Goal: Task Accomplishment & Management: Use online tool/utility

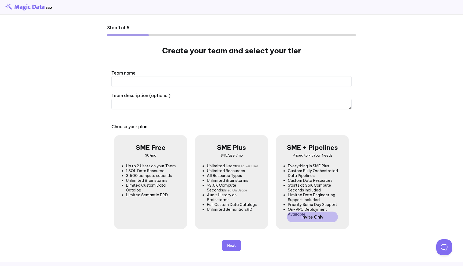
click at [143, 80] on input "text" at bounding box center [231, 81] width 240 height 11
click at [128, 81] on input "text" at bounding box center [231, 81] width 240 height 11
click at [43, 158] on main "Step 1 of 6 Create your team and select your tier Team name Team description (o…" at bounding box center [231, 138] width 463 height 247
click at [233, 243] on button "Next" at bounding box center [231, 245] width 19 height 11
click at [202, 79] on input "text" at bounding box center [231, 81] width 240 height 11
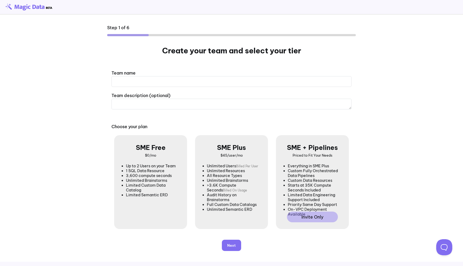
type input "*"
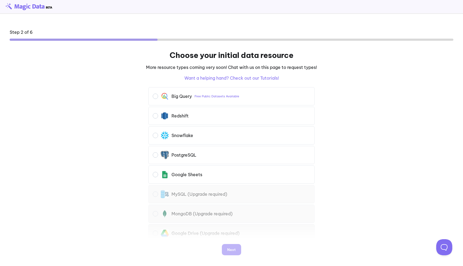
click at [183, 97] on div "Big Query" at bounding box center [182, 96] width 20 height 5
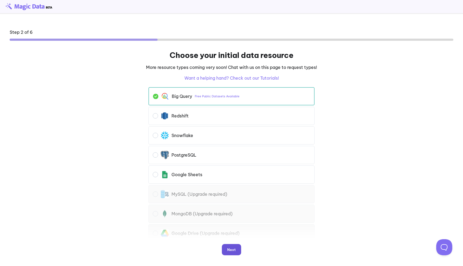
click at [234, 252] on button "Next" at bounding box center [231, 249] width 19 height 11
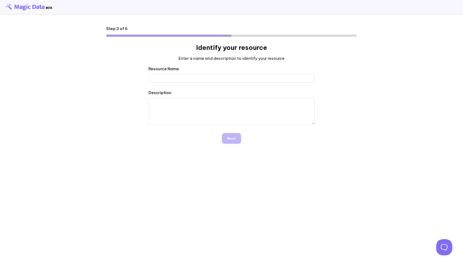
click at [214, 77] on input "text" at bounding box center [231, 78] width 166 height 9
click at [191, 171] on div "Resource Name Description Next" at bounding box center [231, 160] width 257 height 195
click at [198, 77] on input "text" at bounding box center [231, 78] width 166 height 9
type input "****"
click at [239, 126] on form "Resource Name **** Description Next" at bounding box center [231, 107] width 249 height 85
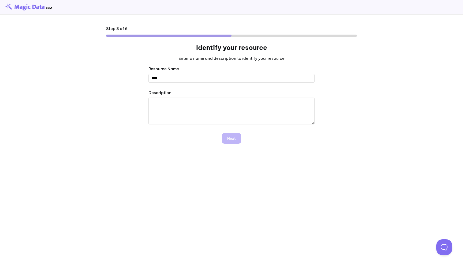
click at [236, 111] on textarea at bounding box center [231, 111] width 166 height 27
type textarea "****"
click at [238, 141] on button "Next" at bounding box center [231, 138] width 19 height 11
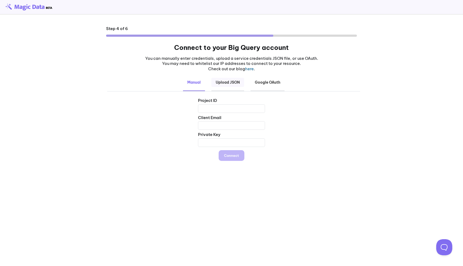
click at [228, 85] on b "Upload JSON" at bounding box center [227, 82] width 33 height 9
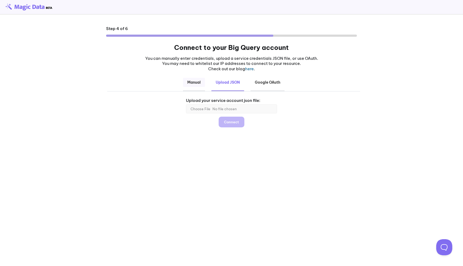
click at [196, 85] on b "Manual" at bounding box center [194, 82] width 22 height 9
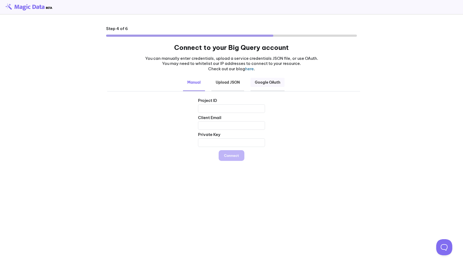
click at [258, 86] on b "Google OAuth" at bounding box center [268, 82] width 34 height 9
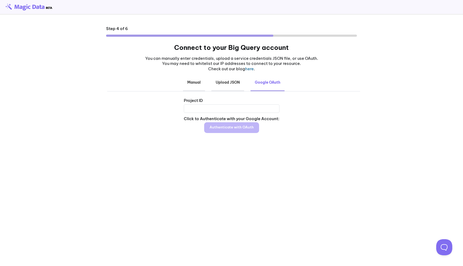
click at [236, 110] on input "text" at bounding box center [232, 108] width 96 height 9
click at [249, 68] on link "here" at bounding box center [249, 68] width 9 height 5
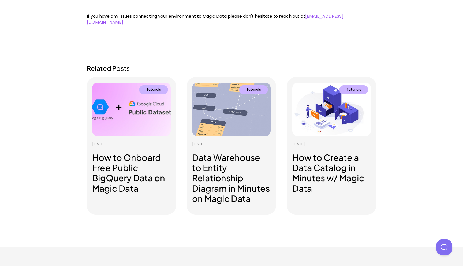
scroll to position [363, 0]
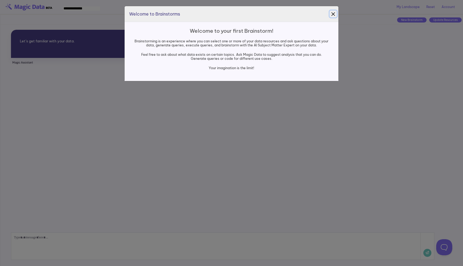
click at [330, 13] on button "Close" at bounding box center [333, 13] width 7 height 7
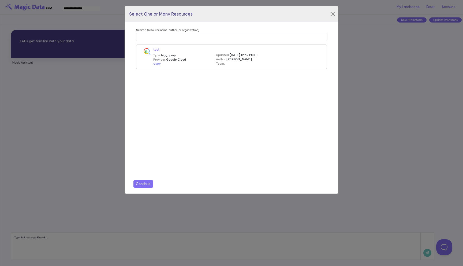
click at [308, 50] on div "test Type: big_query Provider: Google Cloud View Updated: [DATE] 12:52 PM ET Au…" at bounding box center [232, 56] width 188 height 19
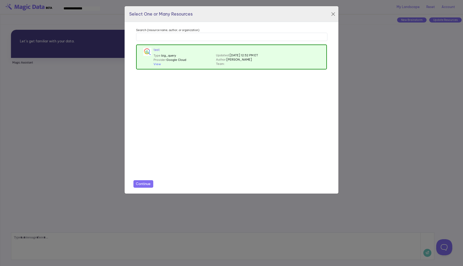
click at [148, 185] on button "Continue" at bounding box center [143, 184] width 20 height 8
